Goal: Information Seeking & Learning: Compare options

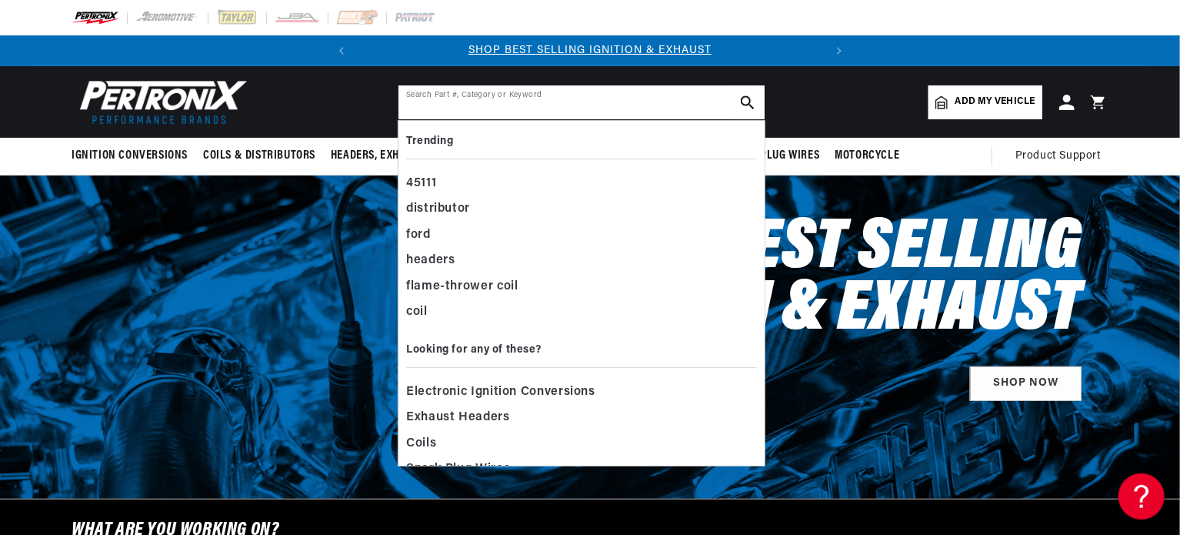
click at [563, 99] on input "text" at bounding box center [581, 102] width 366 height 34
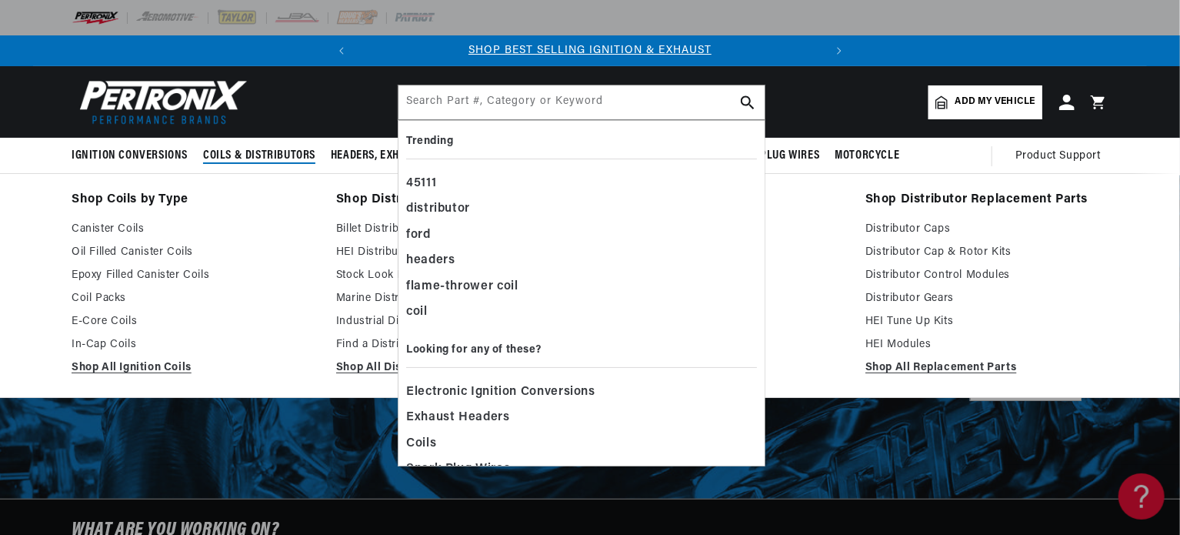
click at [253, 159] on span "Coils & Distributors" at bounding box center [259, 156] width 112 height 16
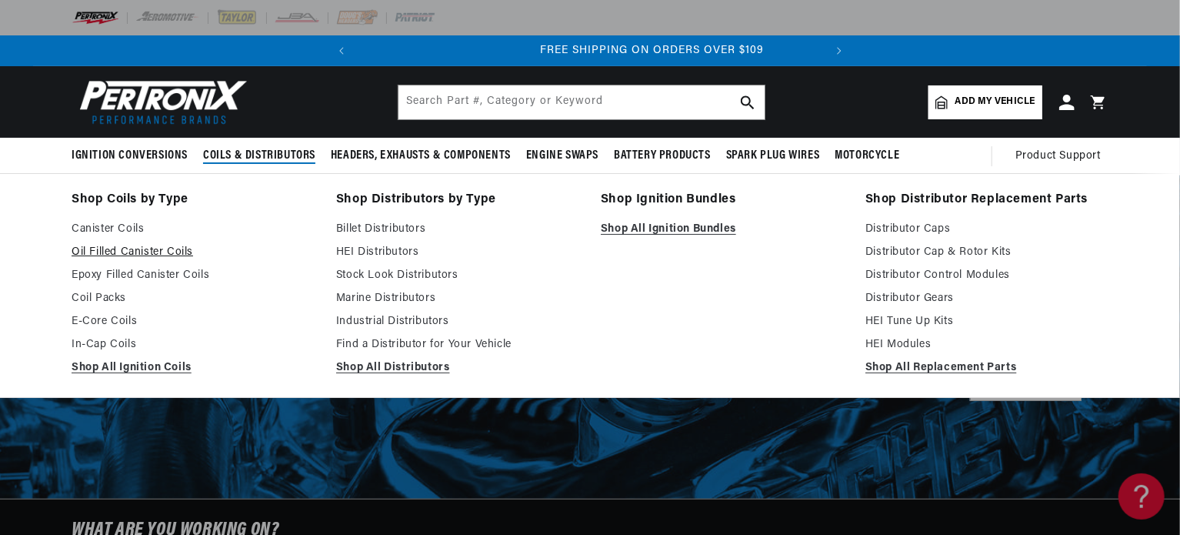
scroll to position [0, 466]
click at [177, 248] on link "Oil Filled Canister Coils" at bounding box center [193, 252] width 243 height 18
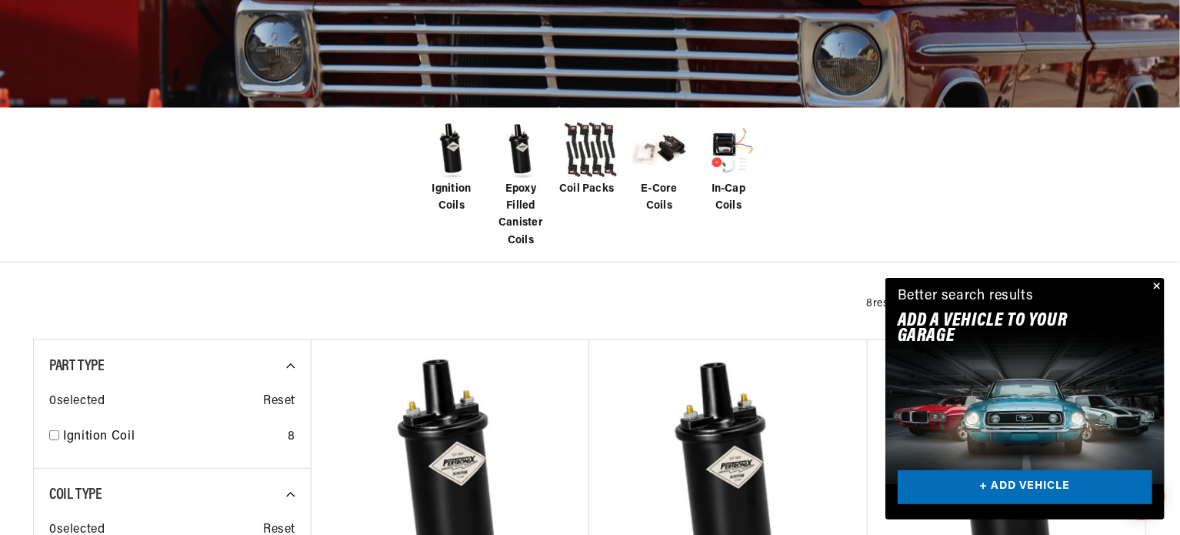
scroll to position [0, 466]
click at [447, 148] on img at bounding box center [452, 150] width 62 height 62
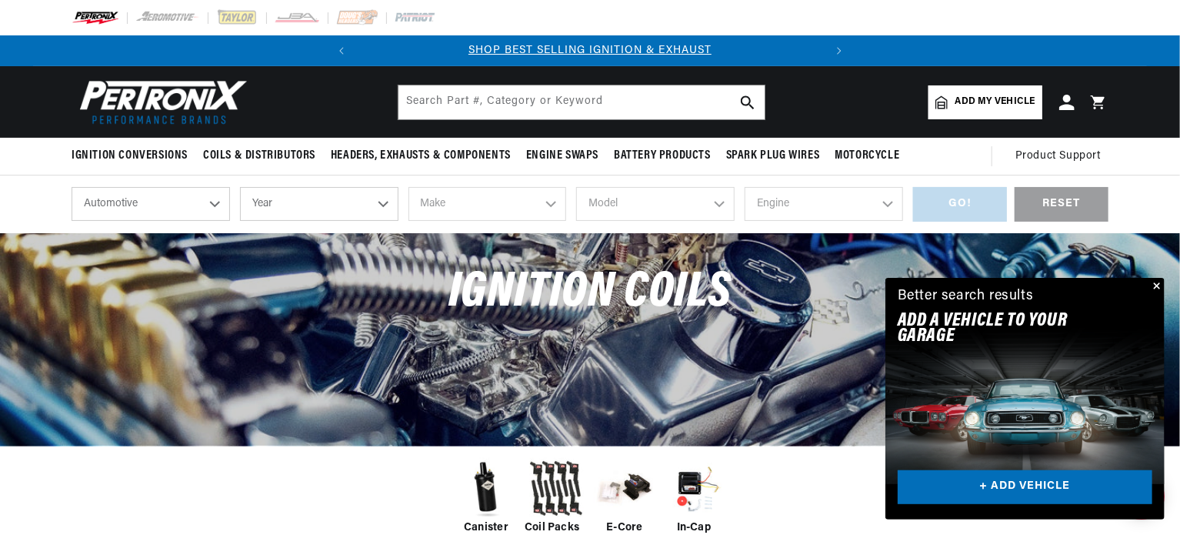
click at [487, 492] on img at bounding box center [486, 489] width 62 height 62
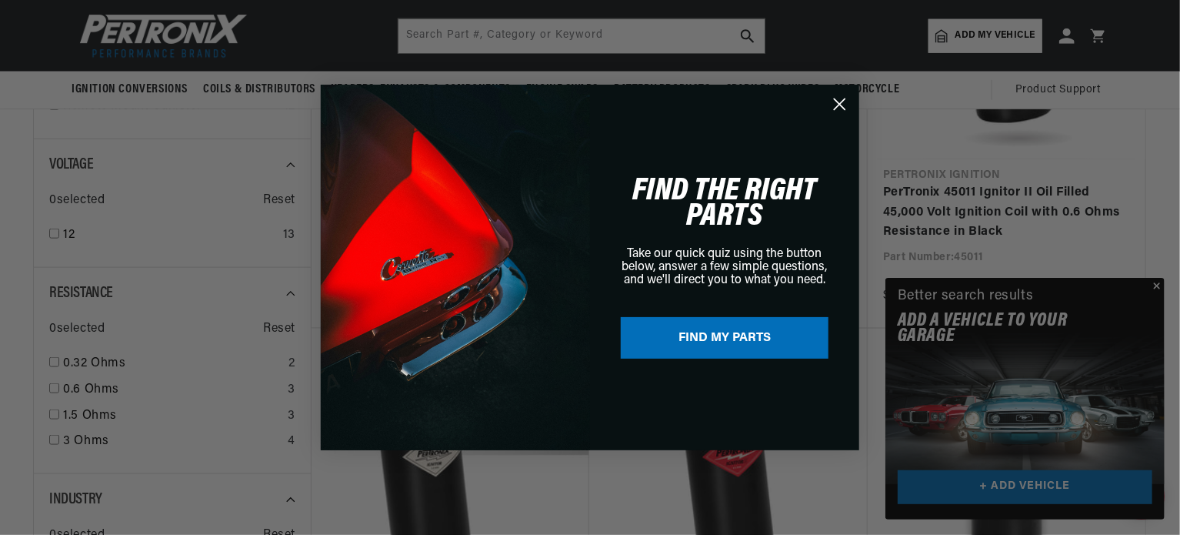
scroll to position [797, 0]
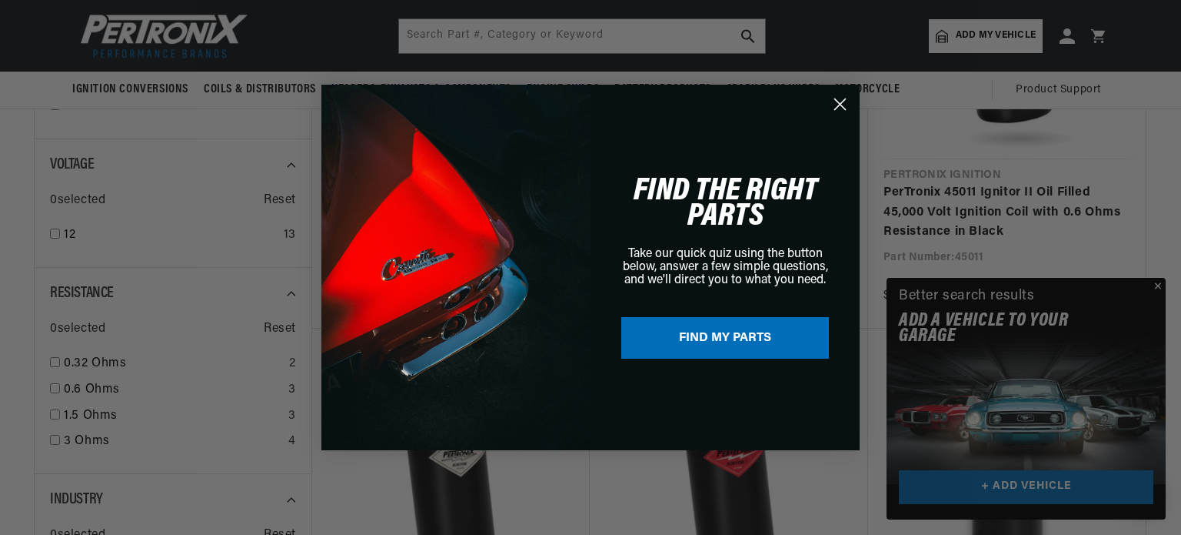
click at [840, 104] on icon "Close dialog" at bounding box center [840, 104] width 11 height 11
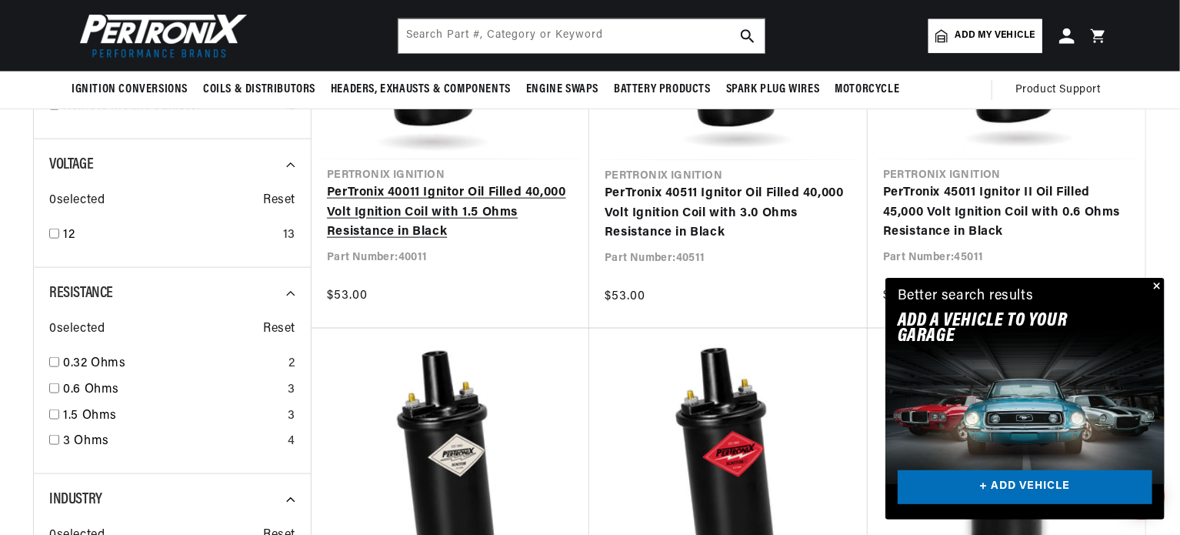
click at [415, 207] on link "PerTronix 40011 Ignitor Oil Filled 40,000 Volt Ignition Coil with 1.5 Ohms Resi…" at bounding box center [450, 212] width 247 height 59
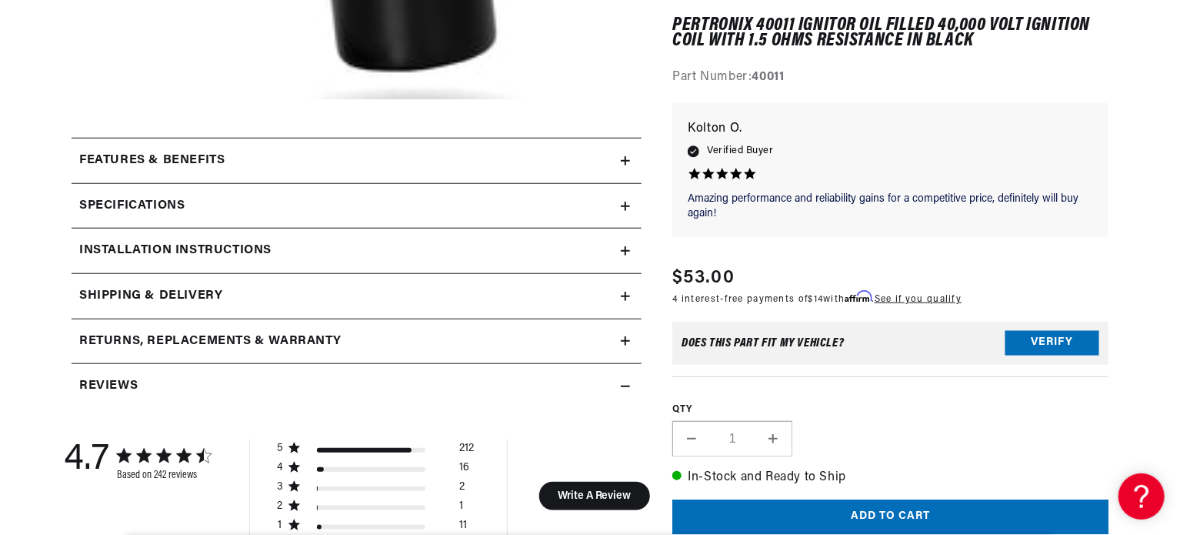
scroll to position [0, 466]
click at [619, 152] on div "Features & Benefits" at bounding box center [346, 161] width 549 height 20
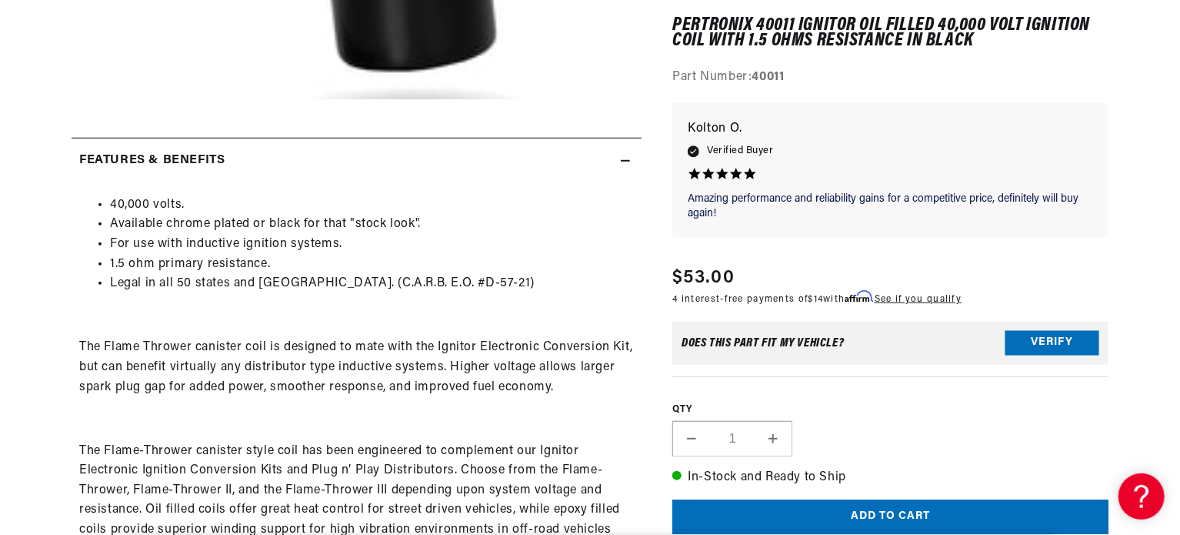
scroll to position [0, 0]
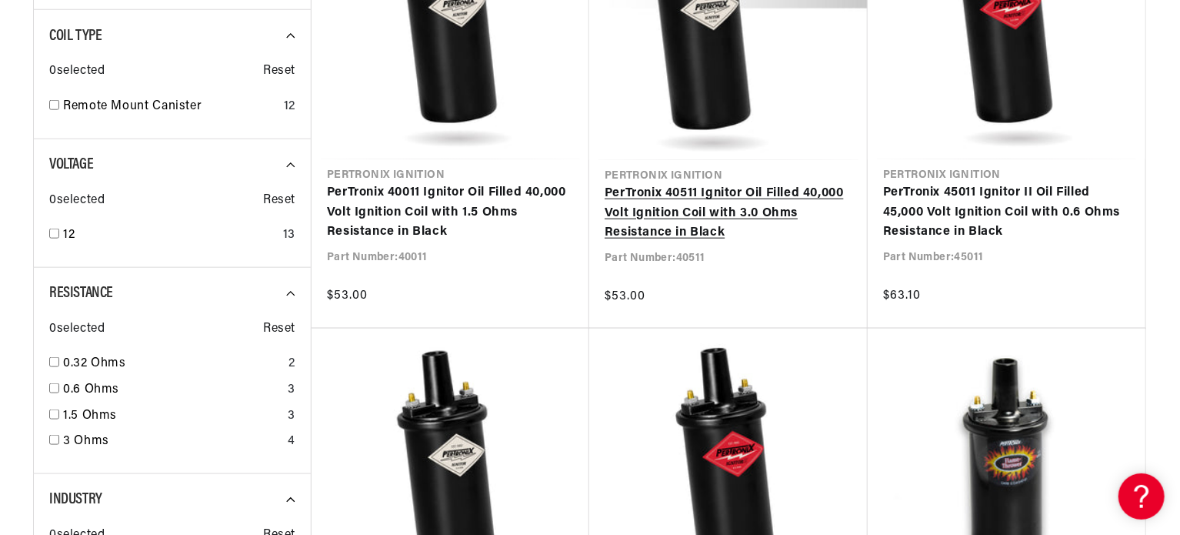
click at [708, 198] on link "PerTronix 40511 Ignitor Oil Filled 40,000 Volt Ignition Coil with 3.0 Ohms Resi…" at bounding box center [729, 213] width 248 height 59
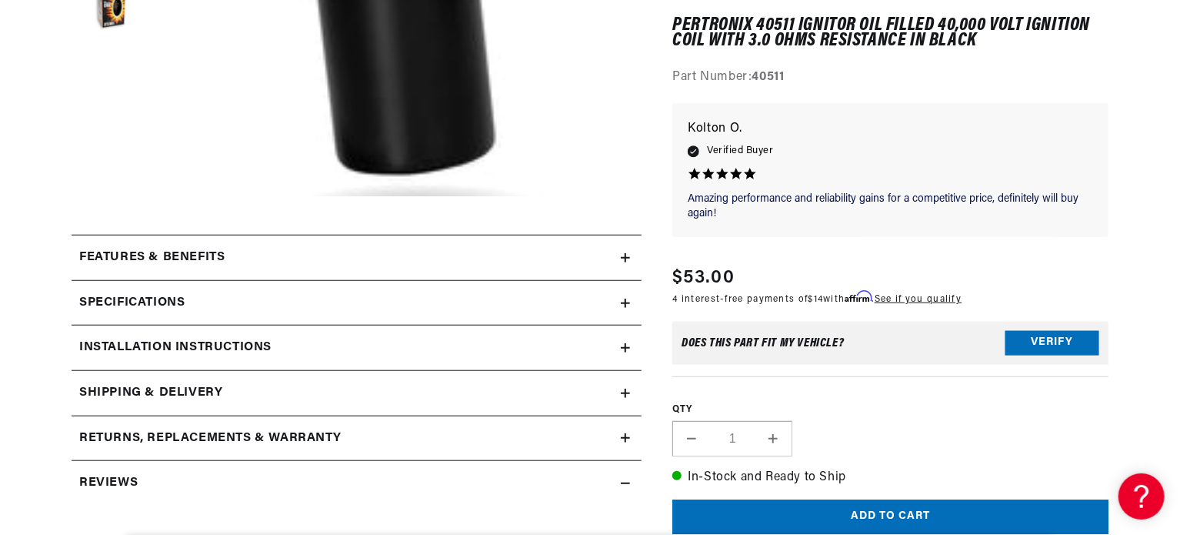
scroll to position [523, 0]
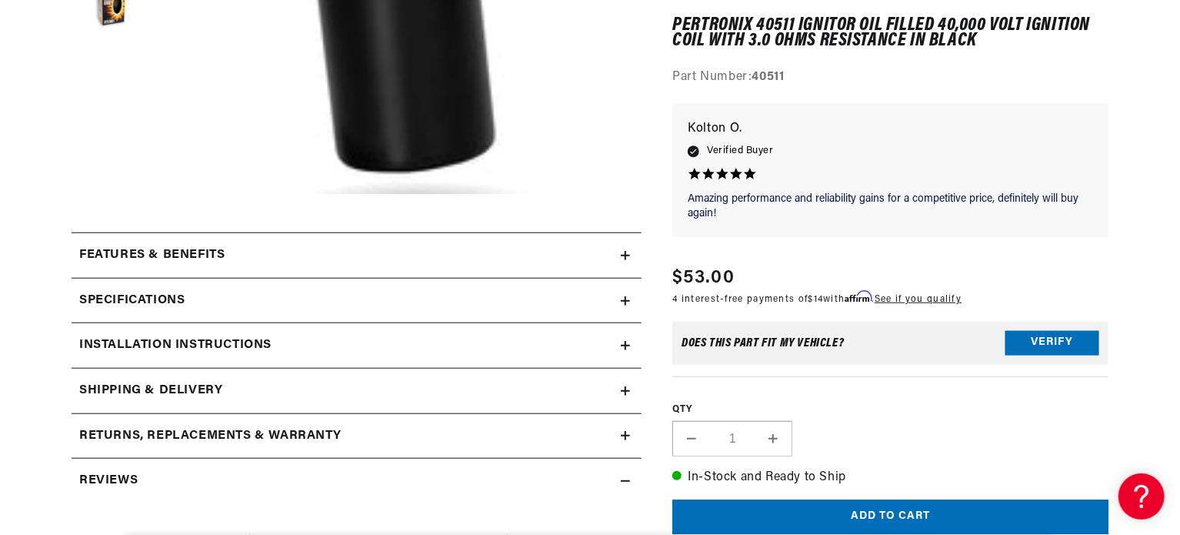
click at [625, 252] on icon at bounding box center [625, 255] width 0 height 9
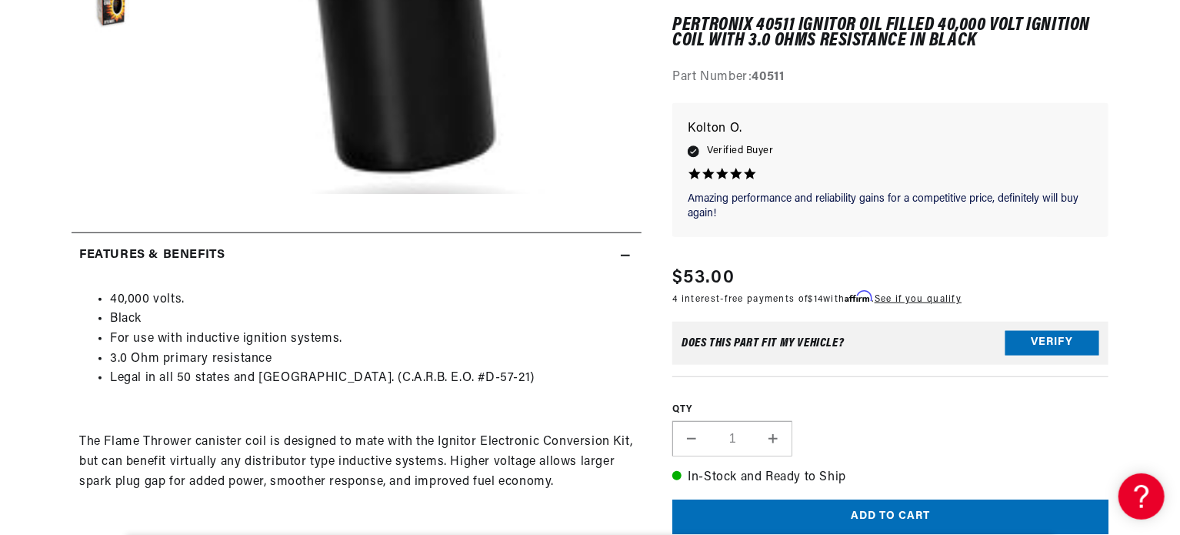
click at [625, 252] on icon at bounding box center [625, 255] width 9 height 9
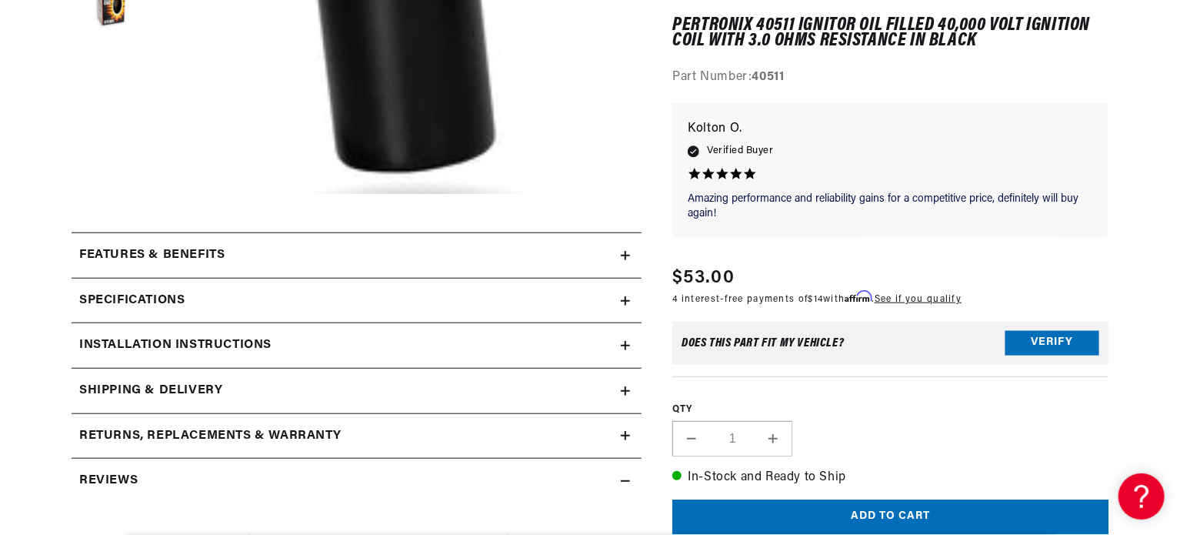
click at [630, 301] on icon at bounding box center [625, 301] width 9 height 0
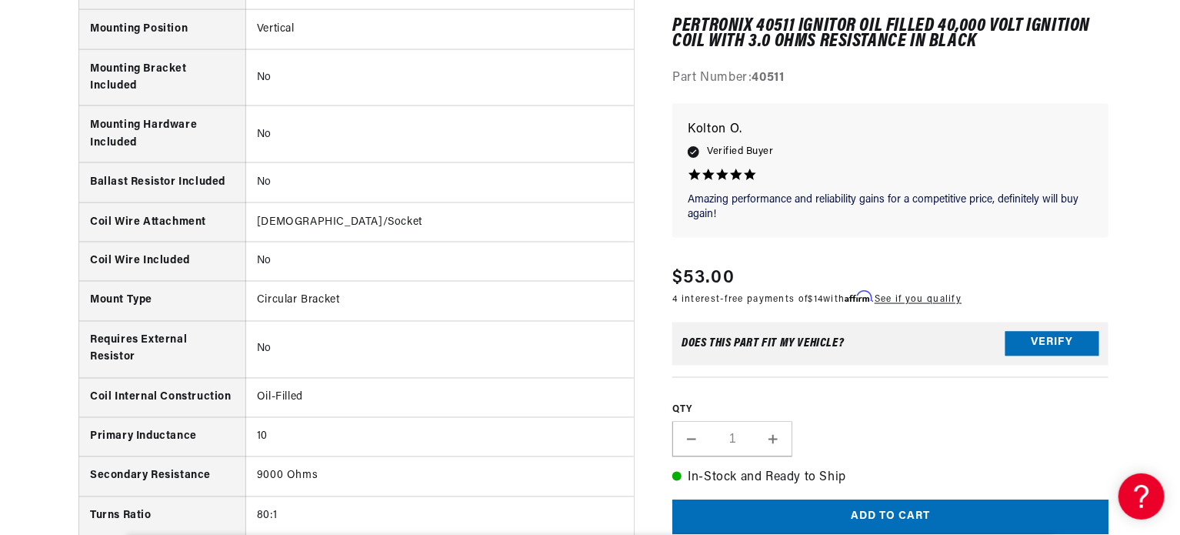
scroll to position [0, 0]
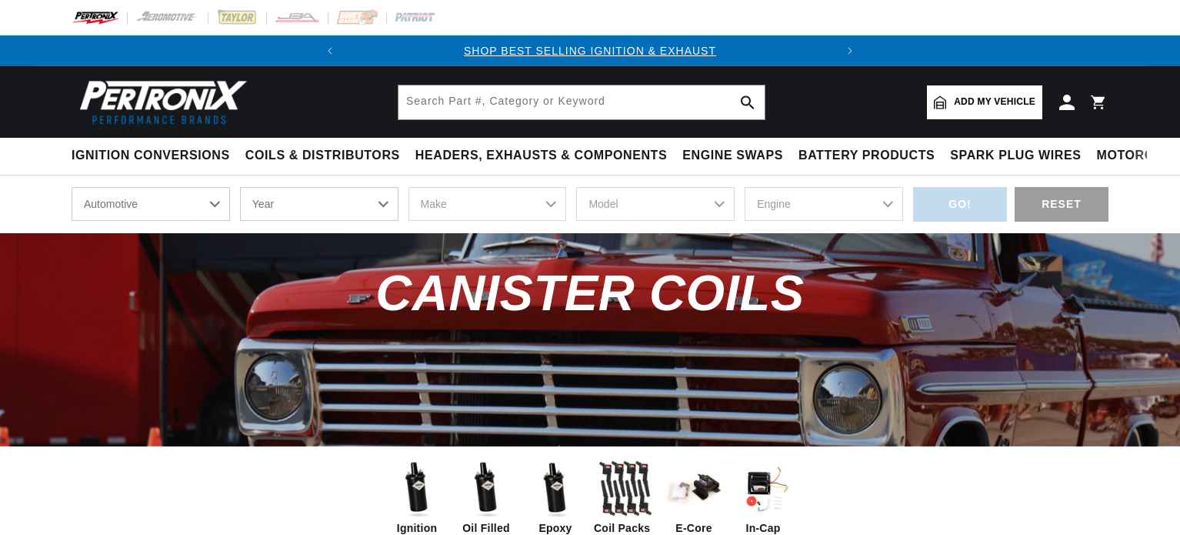
scroll to position [797, 0]
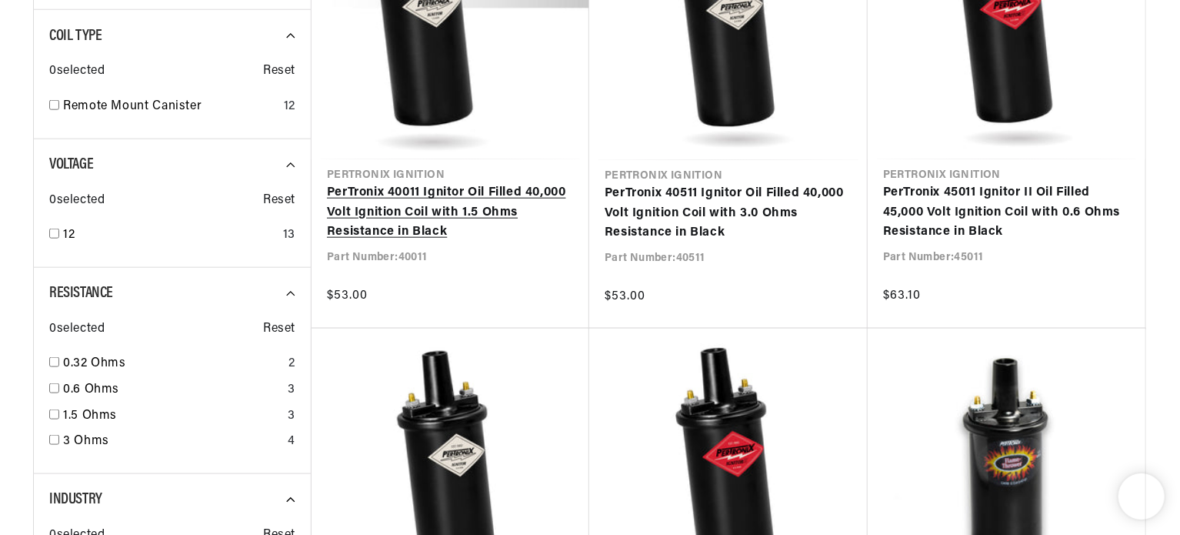
click at [372, 200] on link "PerTronix 40011 Ignitor Oil Filled 40,000 Volt Ignition Coil with 1.5 Ohms Resi…" at bounding box center [450, 212] width 247 height 59
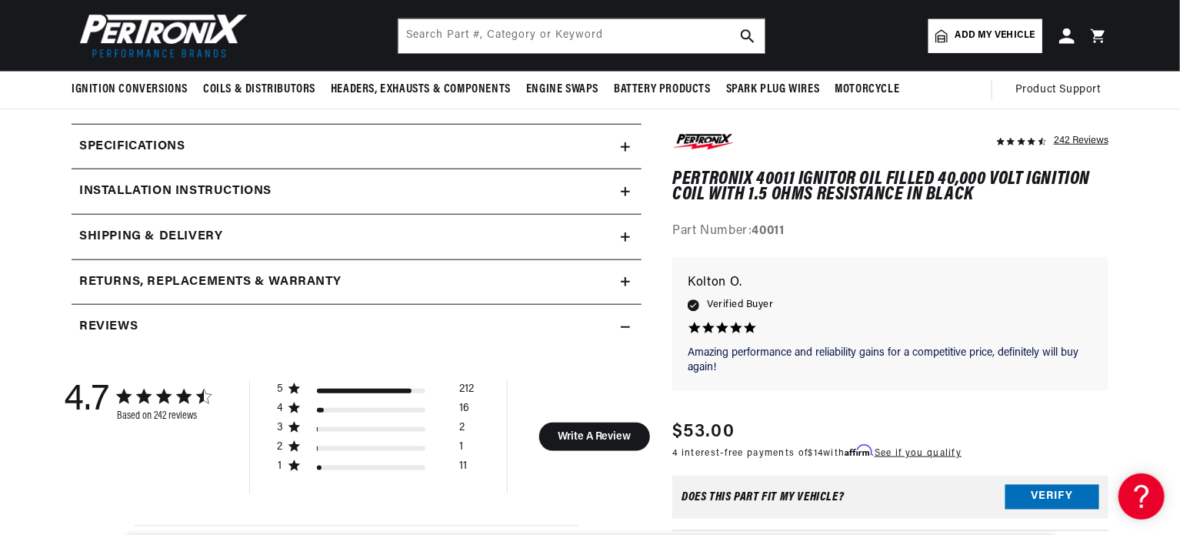
scroll to position [0, 466]
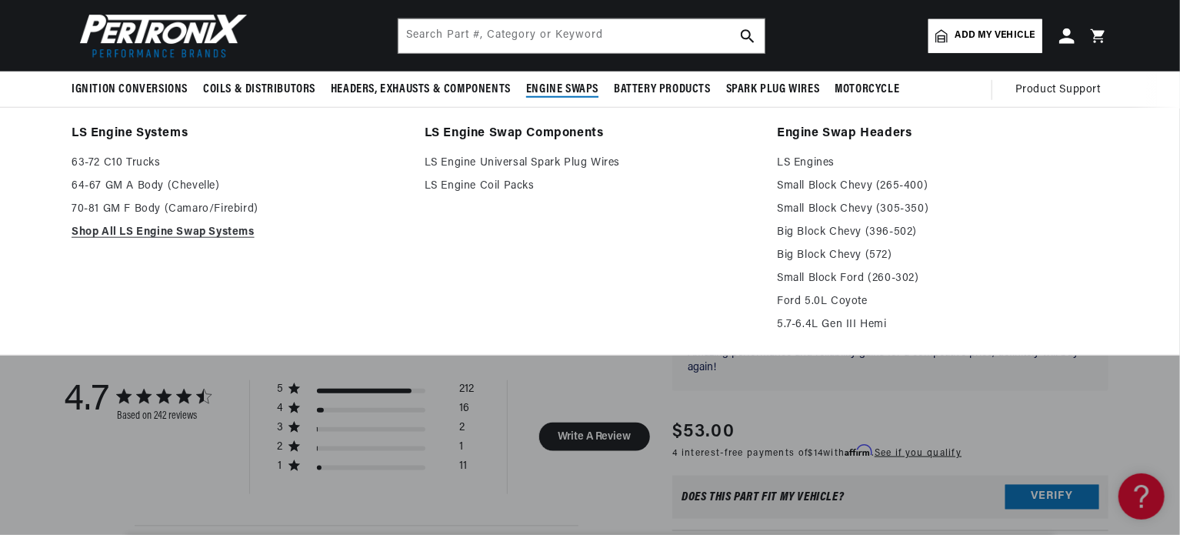
click at [18, 112] on div "LS Engine Systems 63-72 C10 Trucks 64-67 GM A Body (Chevelle) 70-81 GM F Body (…" at bounding box center [590, 231] width 1180 height 248
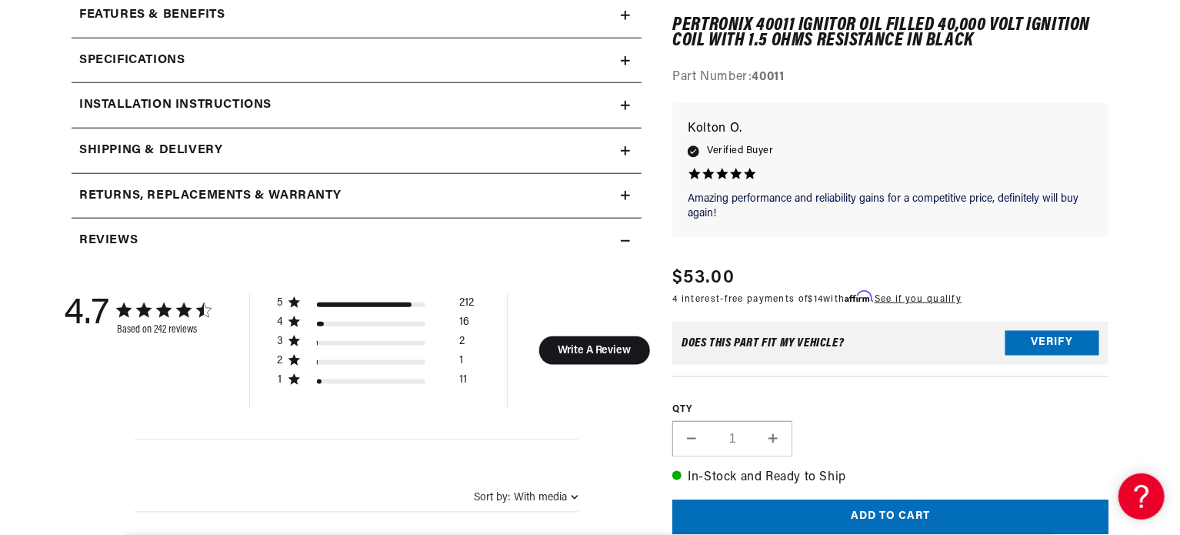
scroll to position [769, 0]
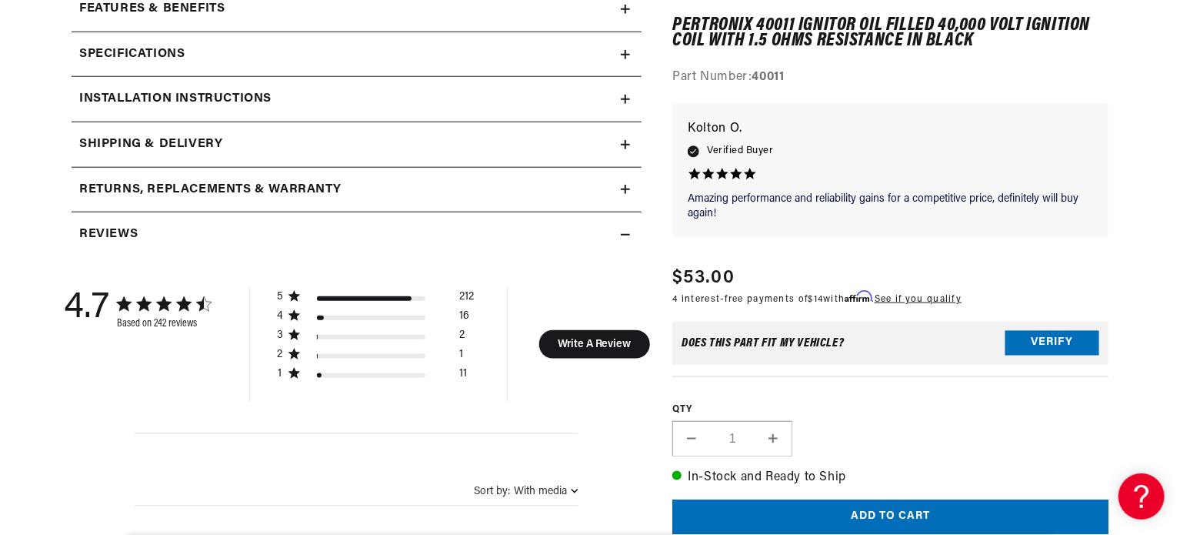
click at [632, 49] on summary "Specifications" at bounding box center [357, 54] width 570 height 45
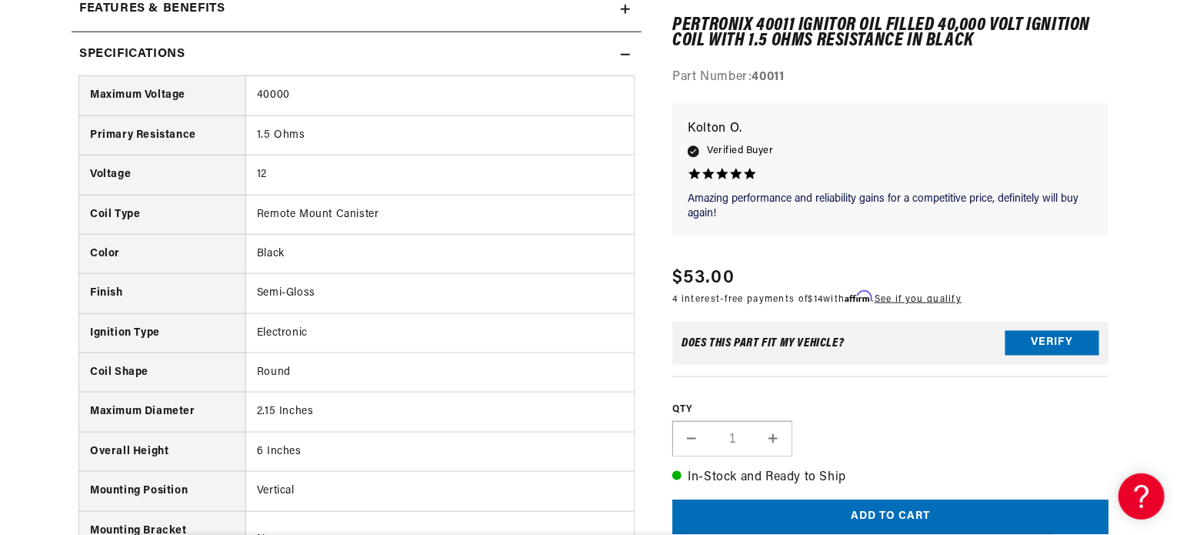
scroll to position [0, 466]
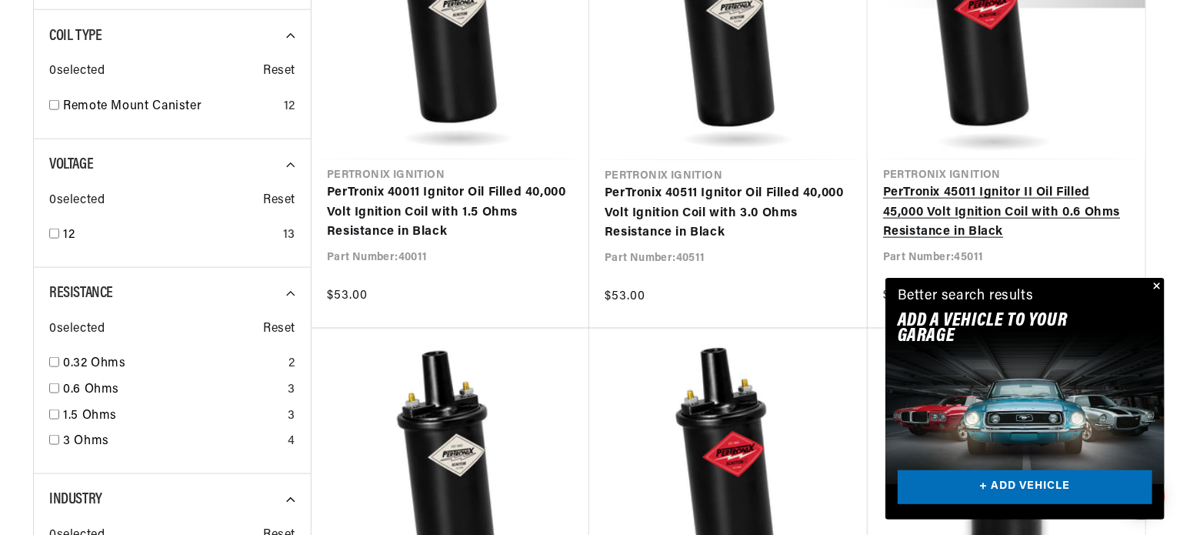
click at [1015, 190] on link "PerTronix 45011 Ignitor II Oil Filled 45,000 Volt Ignition Coil with 0.6 Ohms R…" at bounding box center [1006, 212] width 247 height 59
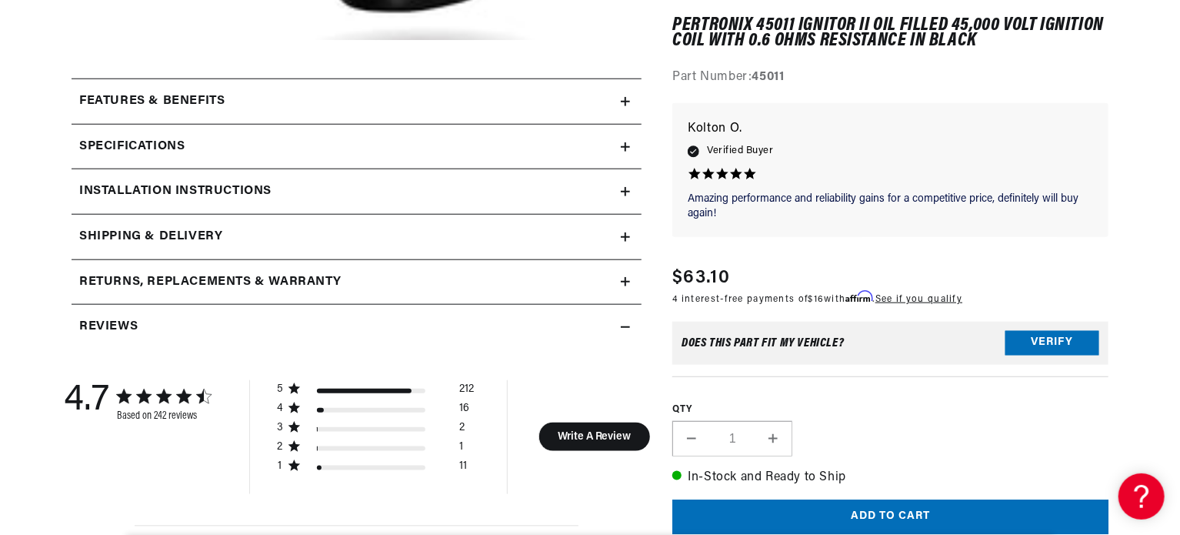
scroll to position [0, 466]
click at [616, 148] on div "Specifications" at bounding box center [346, 147] width 549 height 20
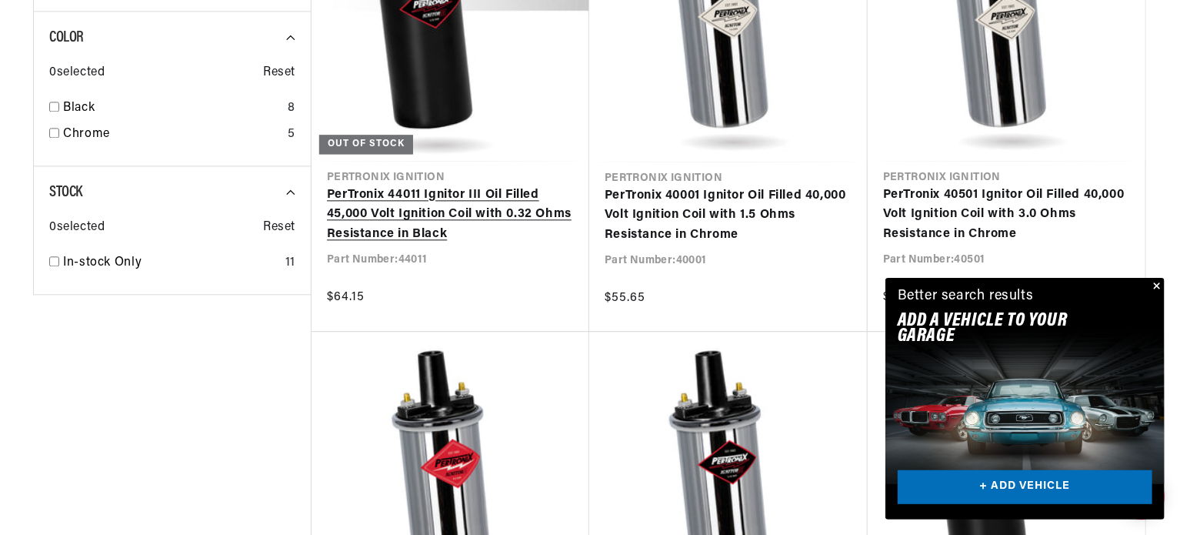
click at [477, 212] on link "PerTronix 44011 Ignitor III Oil Filled 45,000 Volt Ignition Coil with 0.32 Ohms…" at bounding box center [450, 214] width 247 height 59
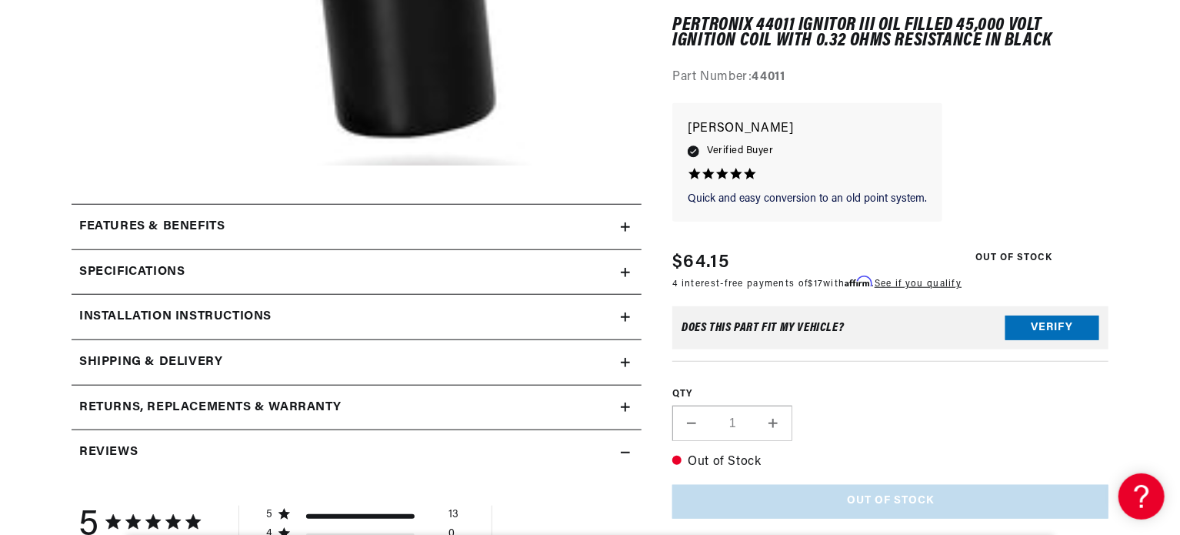
scroll to position [554, 0]
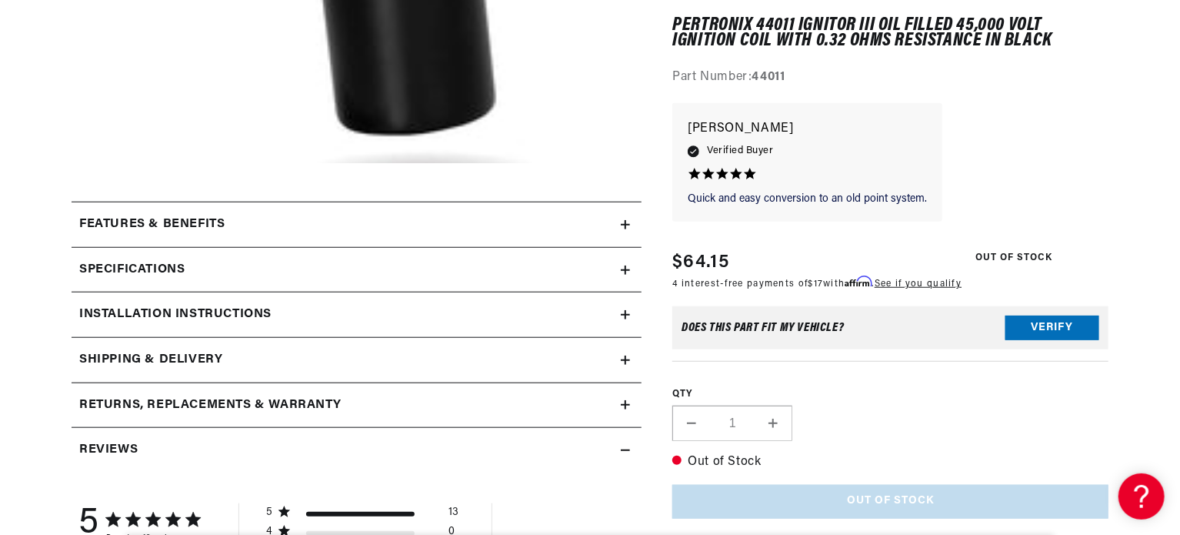
click at [628, 261] on summary "Specifications" at bounding box center [357, 270] width 570 height 45
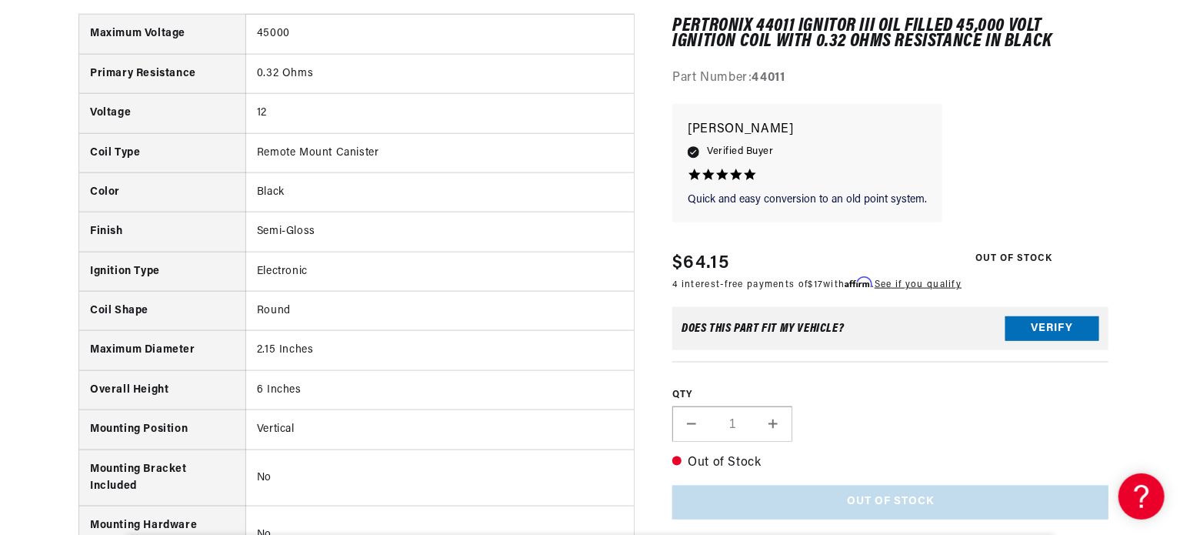
scroll to position [0, 405]
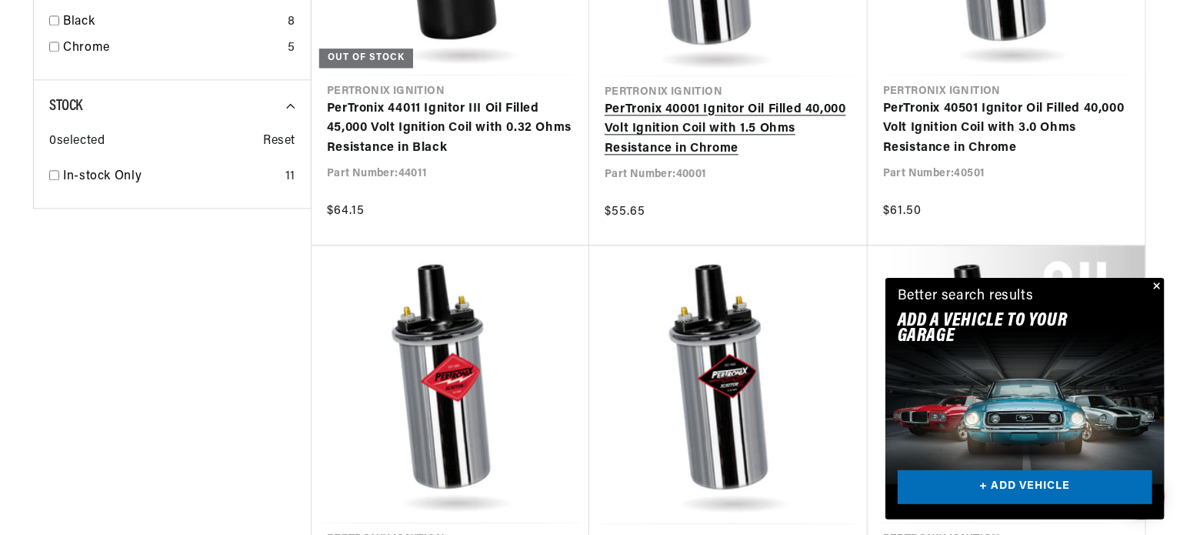
scroll to position [0, 426]
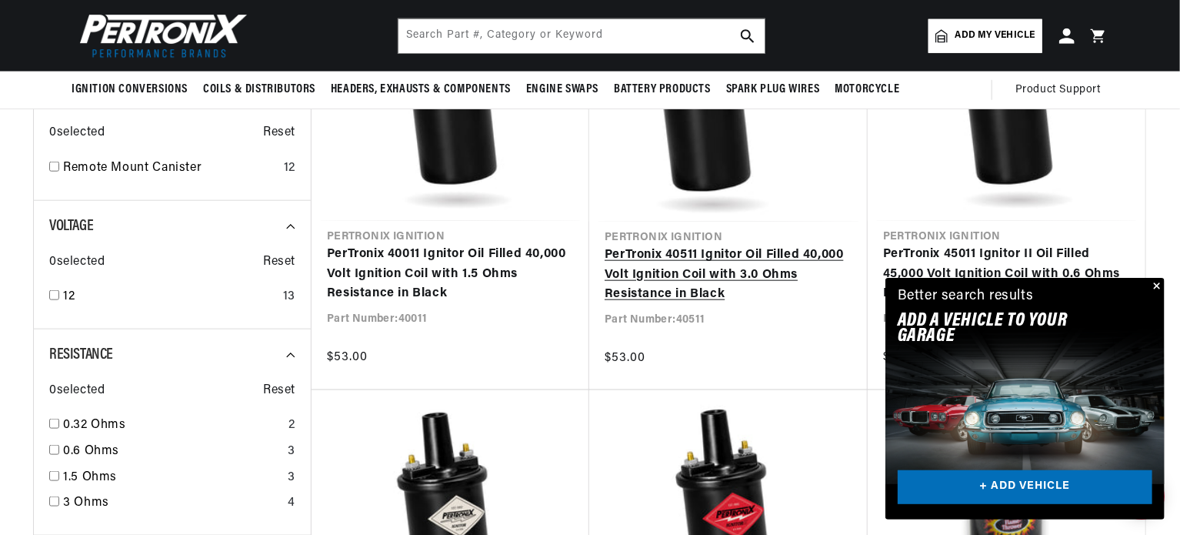
click at [702, 270] on link "PerTronix 40511 Ignitor Oil Filled 40,000 Volt Ignition Coil with 3.0 Ohms Resi…" at bounding box center [729, 274] width 248 height 59
